Goal: Information Seeking & Learning: Learn about a topic

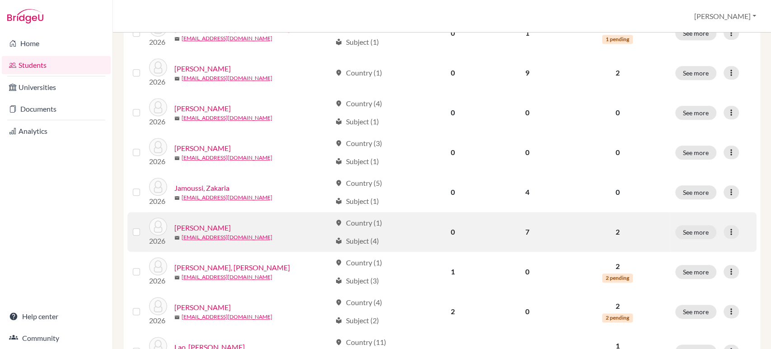
scroll to position [684, 0]
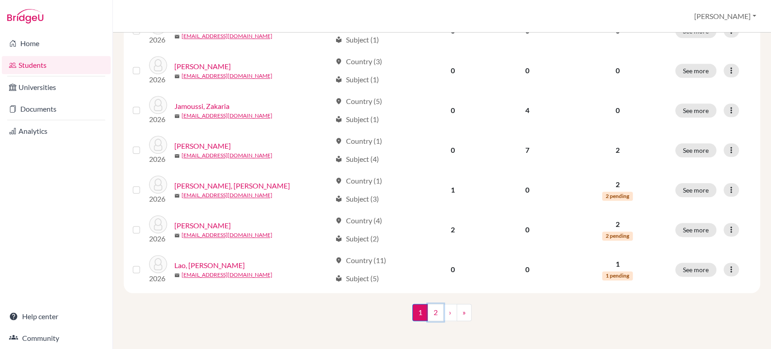
click at [433, 310] on link "2" at bounding box center [436, 312] width 16 height 17
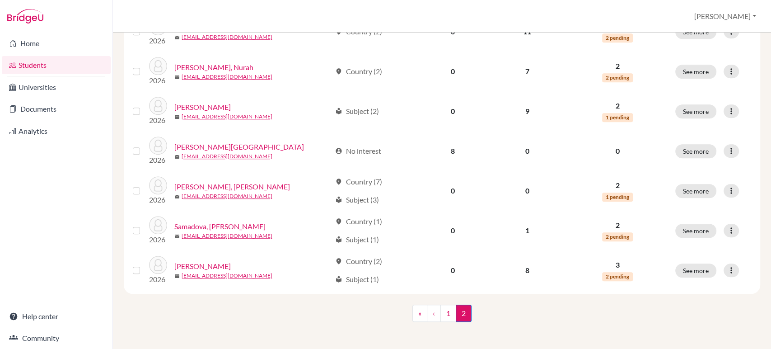
scroll to position [406, 0]
click at [443, 309] on link "1" at bounding box center [449, 312] width 16 height 17
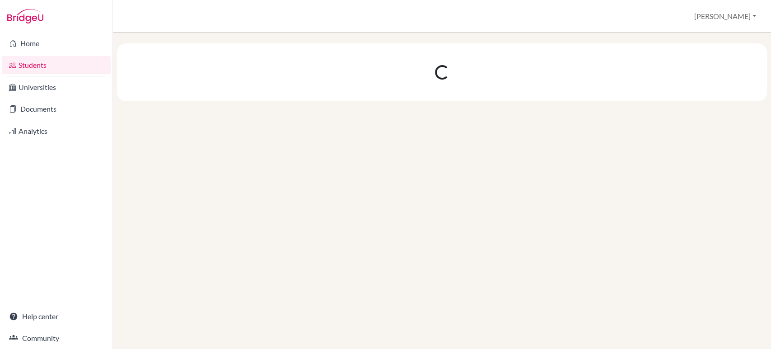
scroll to position [0, 0]
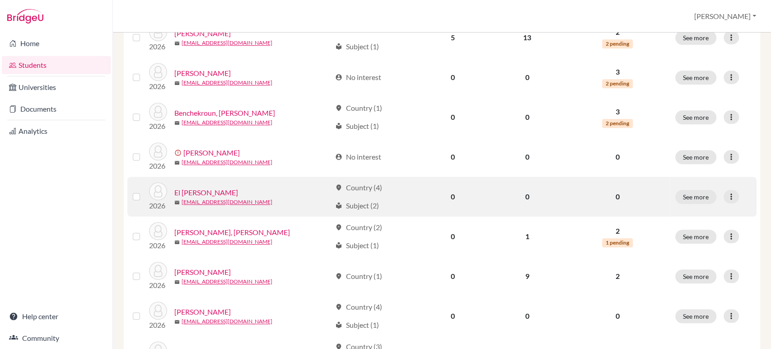
scroll to position [401, 0]
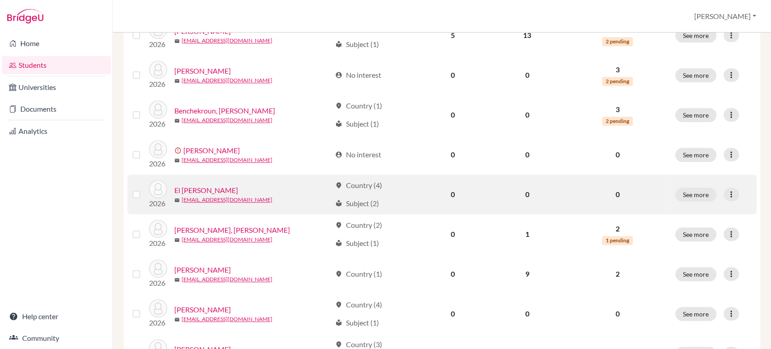
click at [258, 198] on div "mail 30602@ras.ma" at bounding box center [252, 200] width 157 height 8
click at [213, 188] on link "El Allali, Adam" at bounding box center [206, 190] width 64 height 11
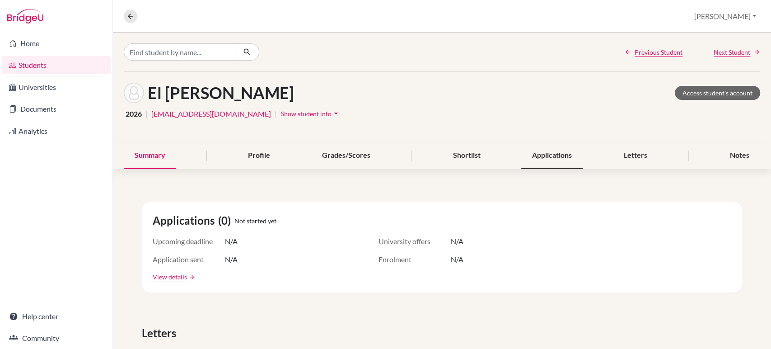
click at [569, 159] on div "Applications" at bounding box center [552, 155] width 61 height 27
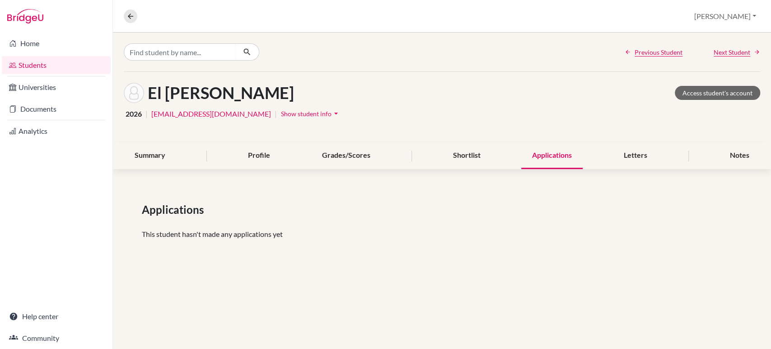
click at [567, 158] on div "Applications" at bounding box center [552, 155] width 61 height 27
click at [557, 156] on div "Applications" at bounding box center [552, 155] width 61 height 27
click at [704, 94] on link "Access student's account" at bounding box center [717, 93] width 85 height 14
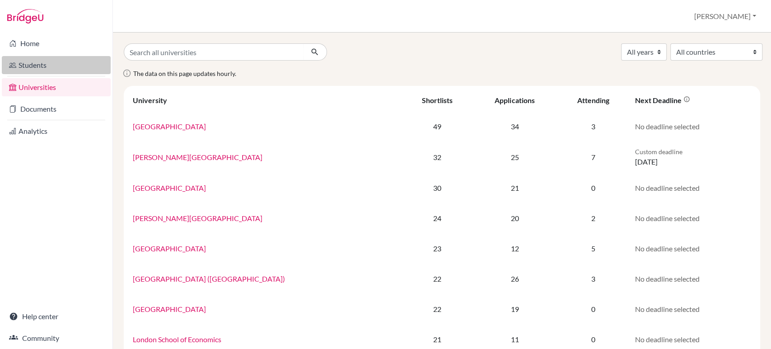
click at [42, 68] on link "Students" at bounding box center [56, 65] width 109 height 18
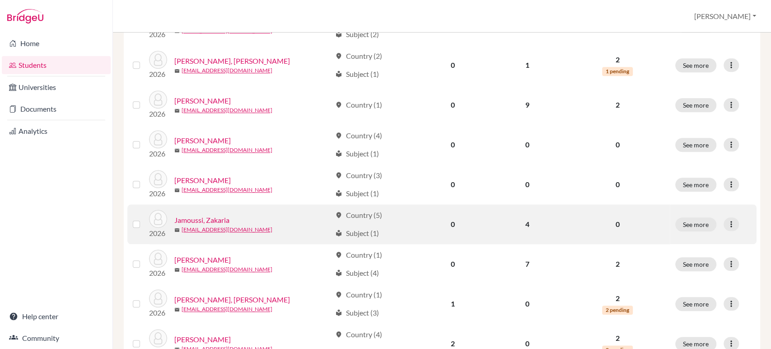
scroll to position [602, 0]
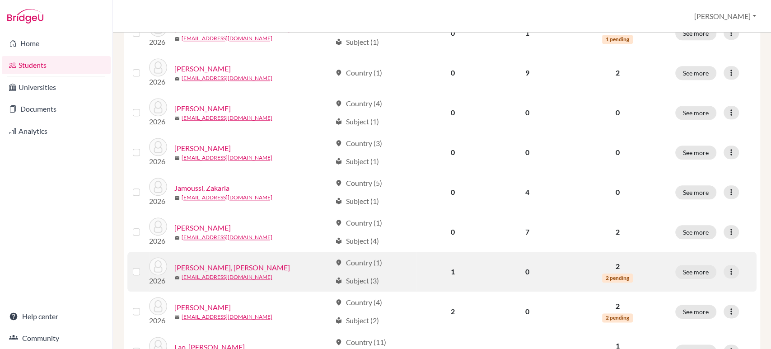
click at [194, 263] on link "Kabbaj, Mohammed Abdelmalek" at bounding box center [232, 267] width 116 height 11
